Goal: Task Accomplishment & Management: Manage account settings

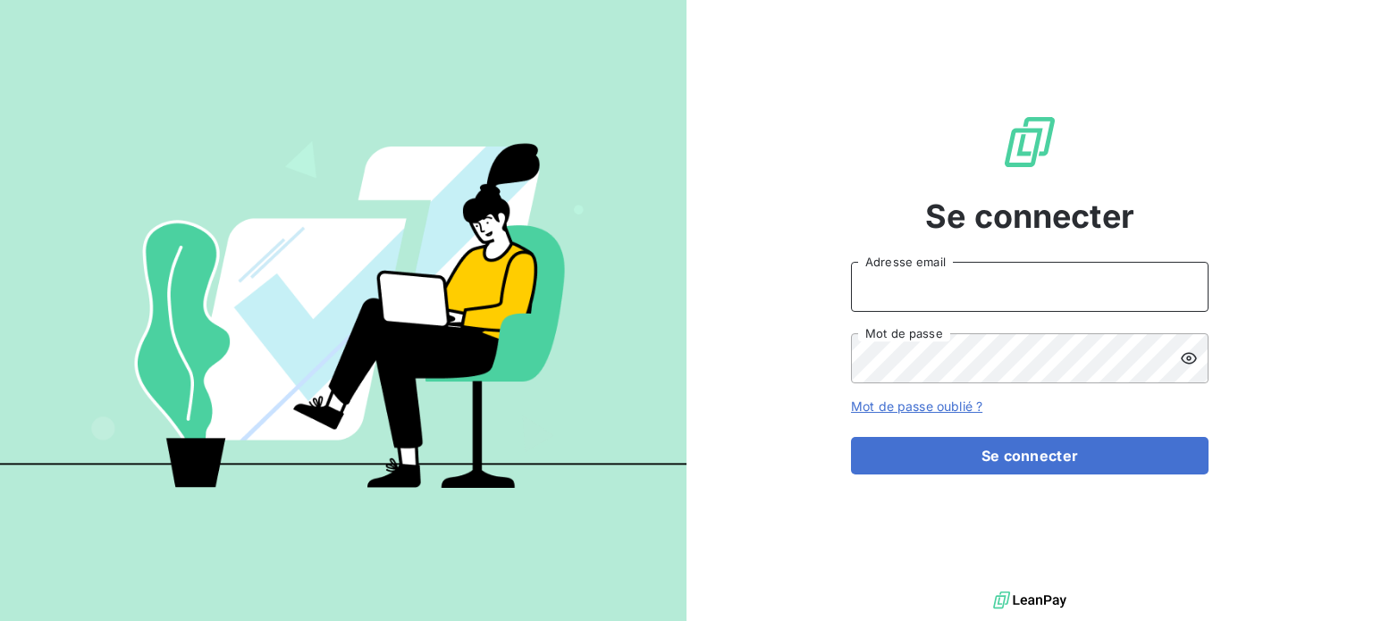
click at [899, 299] on input "Adresse email" at bounding box center [1030, 287] width 358 height 50
type input "[PERSON_NAME][EMAIL_ADDRESS][PERSON_NAME][DOMAIN_NAME]"
click at [851, 437] on button "Se connecter" at bounding box center [1030, 456] width 358 height 38
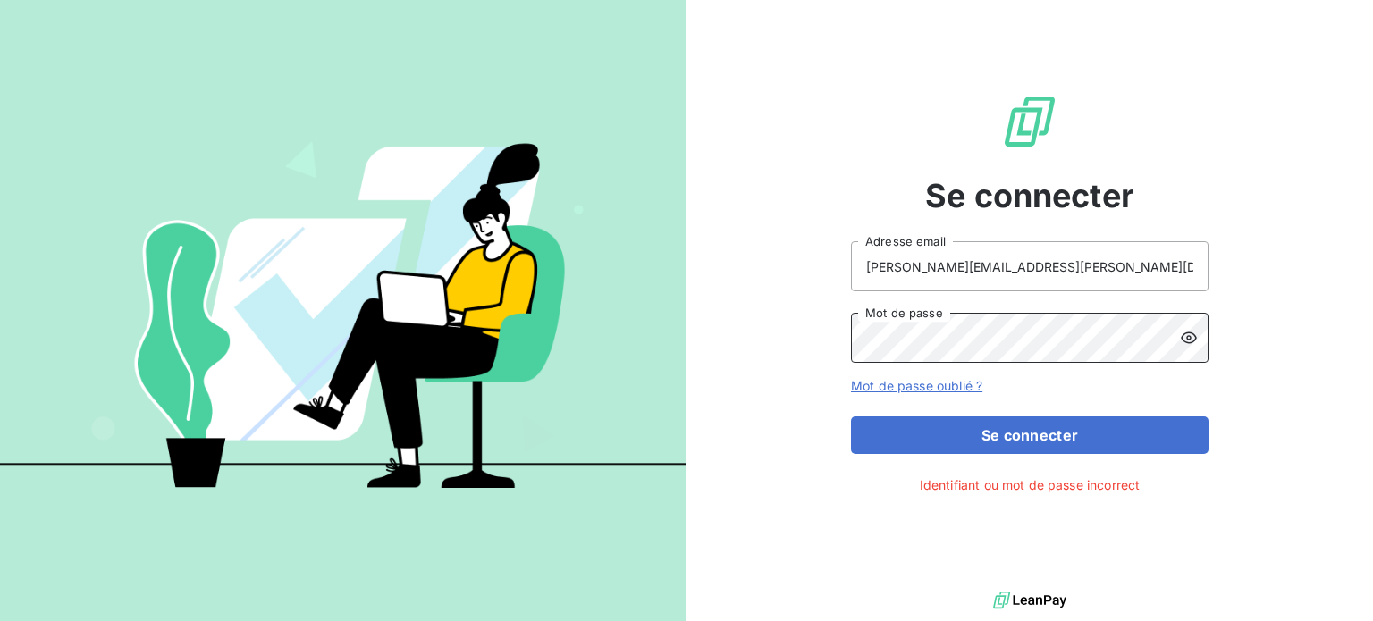
click at [851, 417] on button "Se connecter" at bounding box center [1030, 436] width 358 height 38
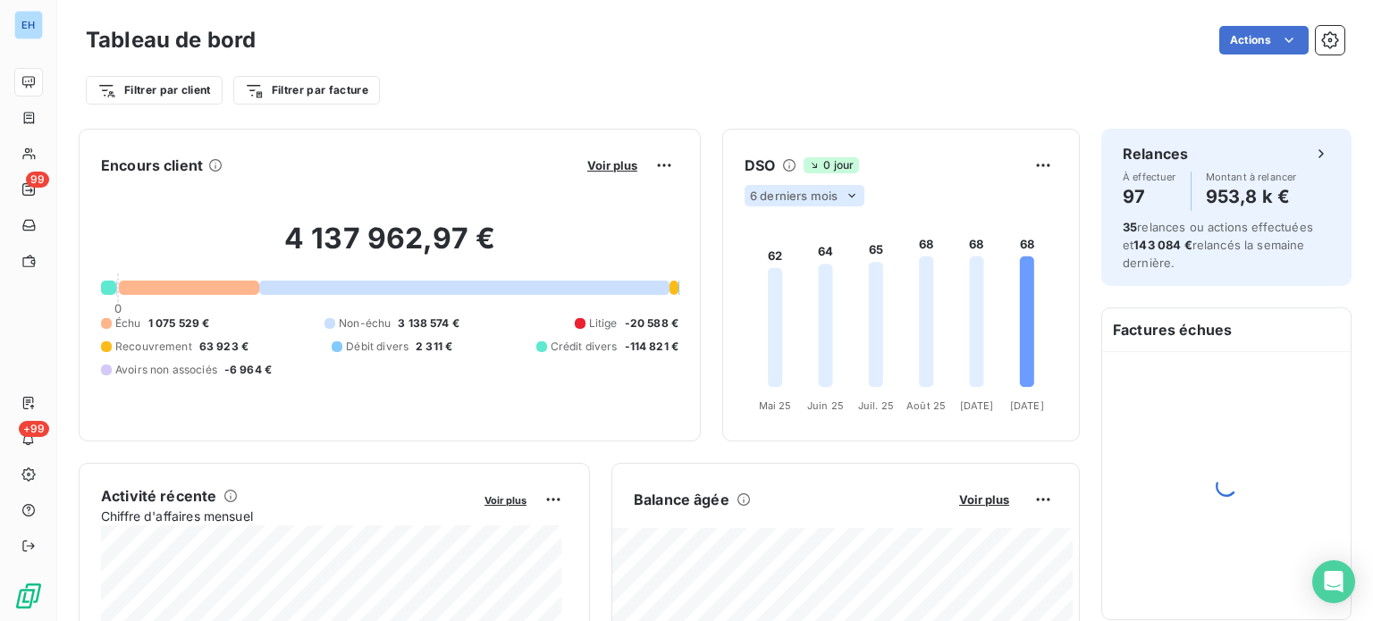
click at [845, 198] on icon at bounding box center [852, 196] width 14 height 14
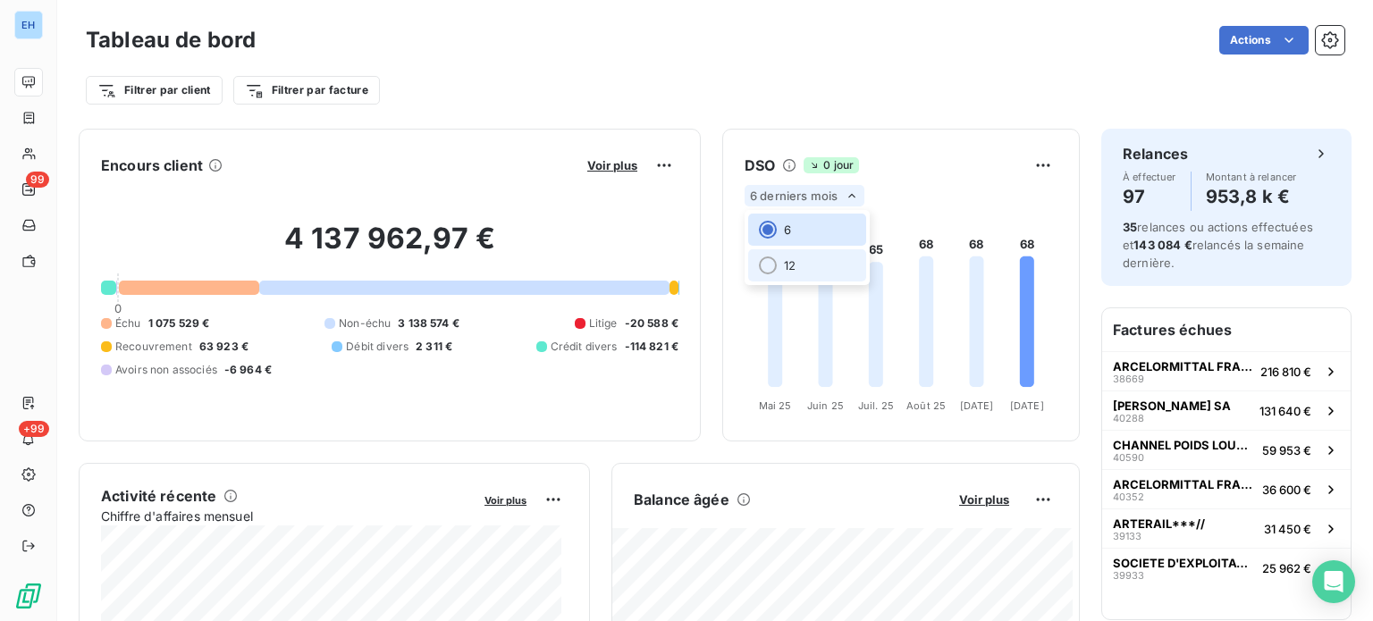
click at [759, 262] on div at bounding box center [768, 266] width 18 height 18
